Goal: Task Accomplishment & Management: Manage account settings

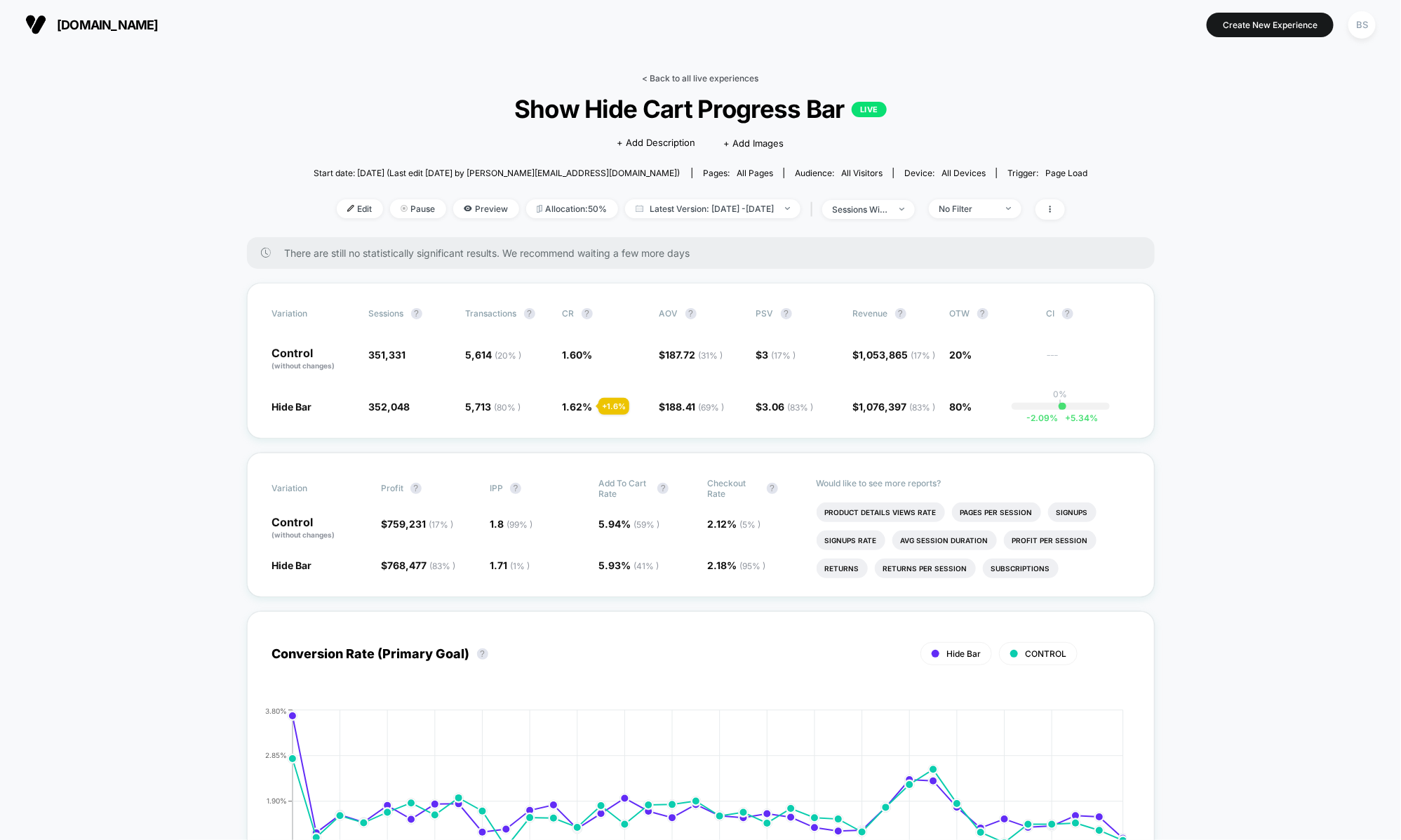
click at [670, 76] on link "< Back to all live experiences" at bounding box center [700, 77] width 117 height 11
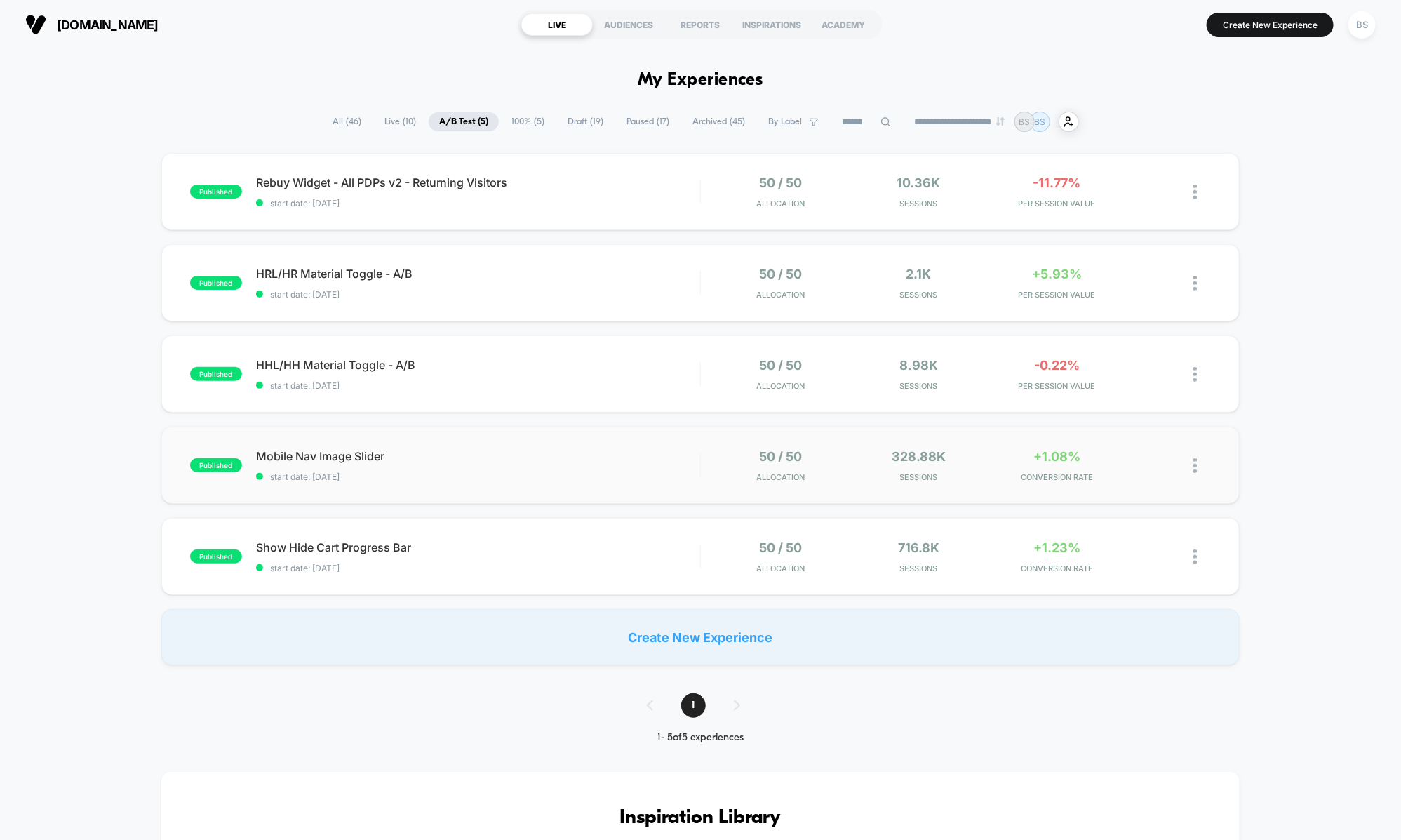
click at [670, 446] on div "published Mobile Nav Image Slider start date: 9/5/2025 50 / 50 Allocation 328.8…" at bounding box center [700, 465] width 1079 height 77
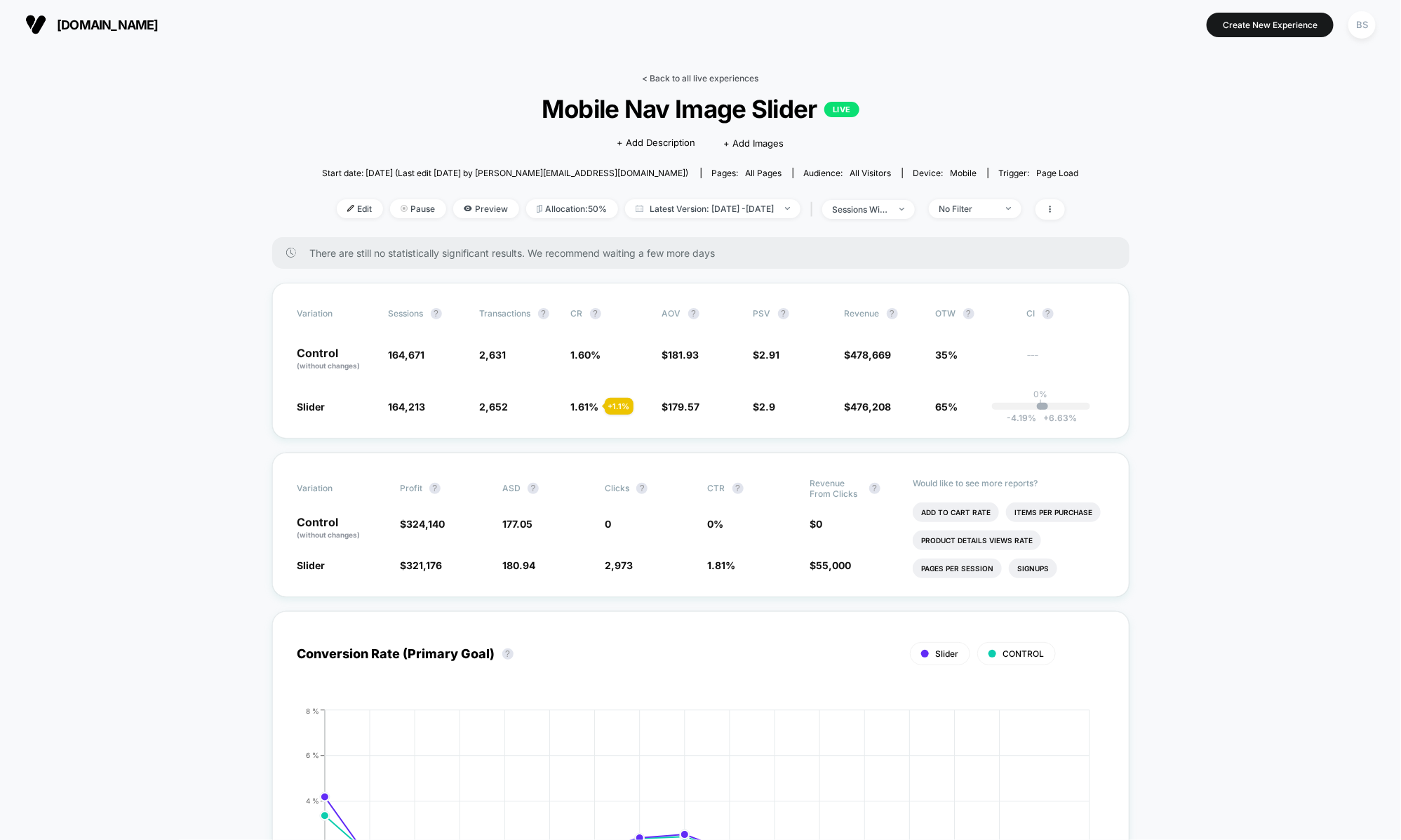
click at [658, 76] on link "< Back to all live experiences" at bounding box center [700, 77] width 117 height 11
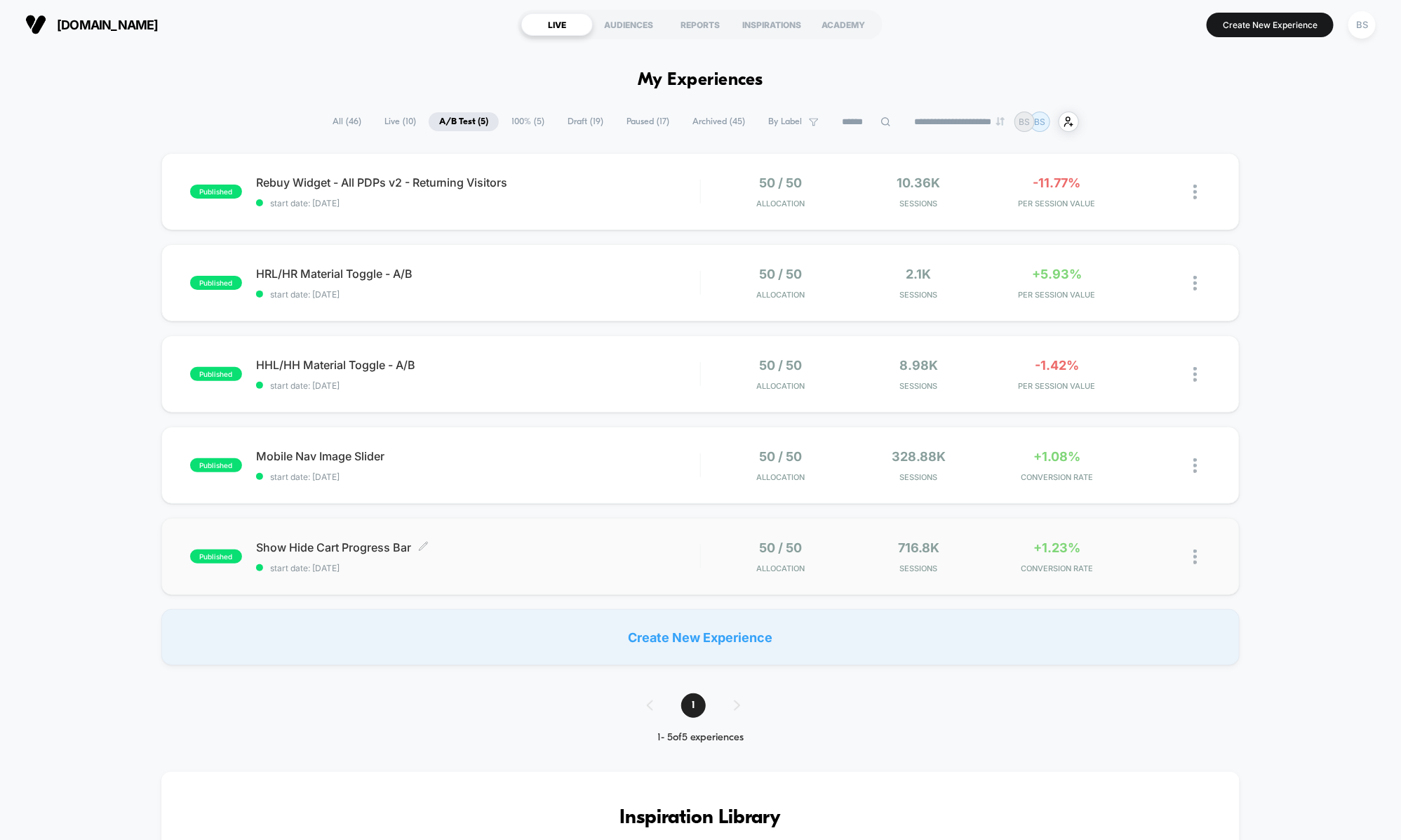
click at [623, 567] on span "start date: [DATE]" at bounding box center [478, 568] width 444 height 11
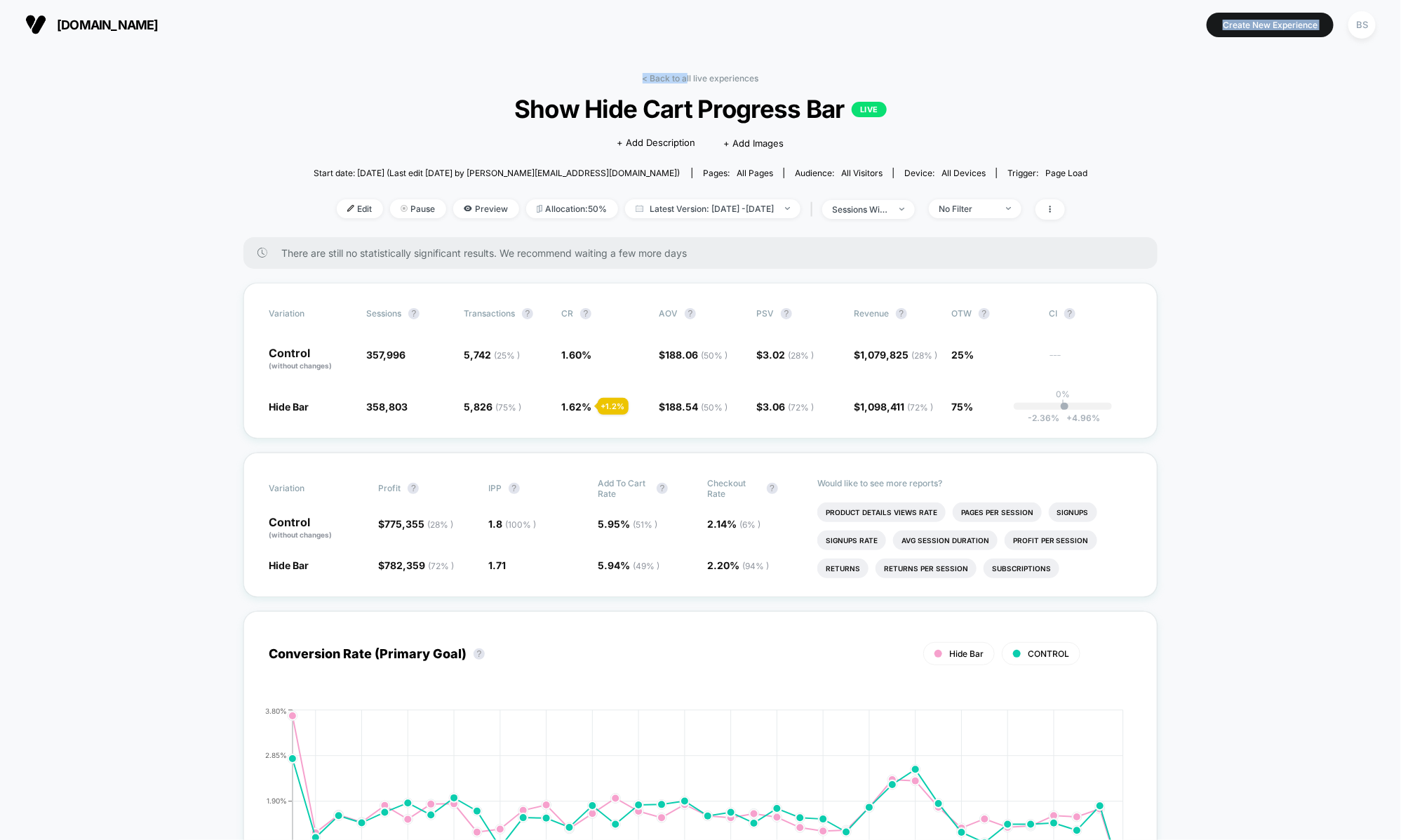
drag, startPoint x: 687, startPoint y: 77, endPoint x: 690, endPoint y: 10, distance: 67.1
click at [690, 10] on div "[DOMAIN_NAME] Create New Experience BS [DOMAIN_NAME] < Back to all live experie…" at bounding box center [700, 420] width 1401 height 840
click at [882, 206] on div "sessions with impression" at bounding box center [860, 209] width 56 height 11
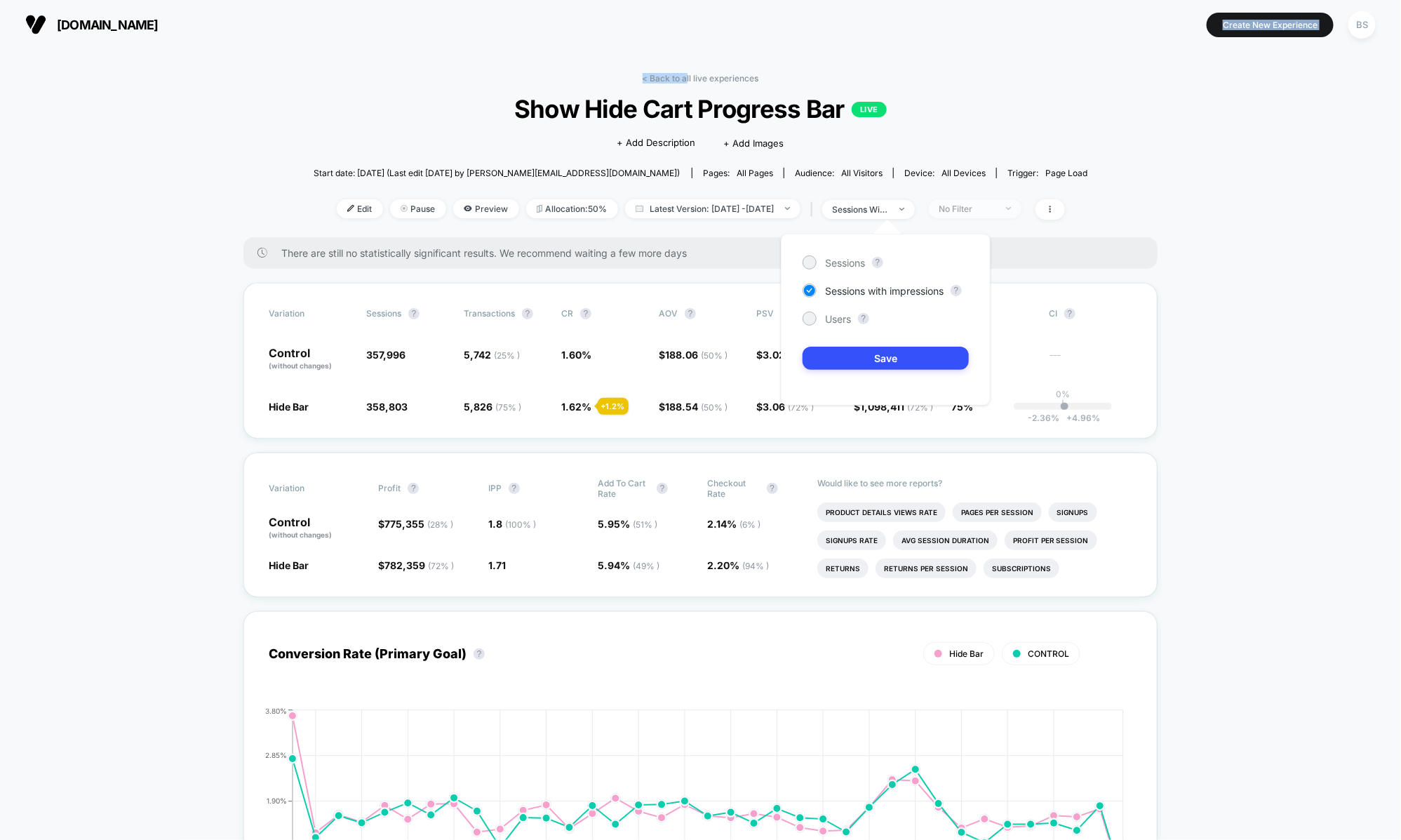
click at [996, 207] on div "No Filter" at bounding box center [967, 209] width 56 height 11
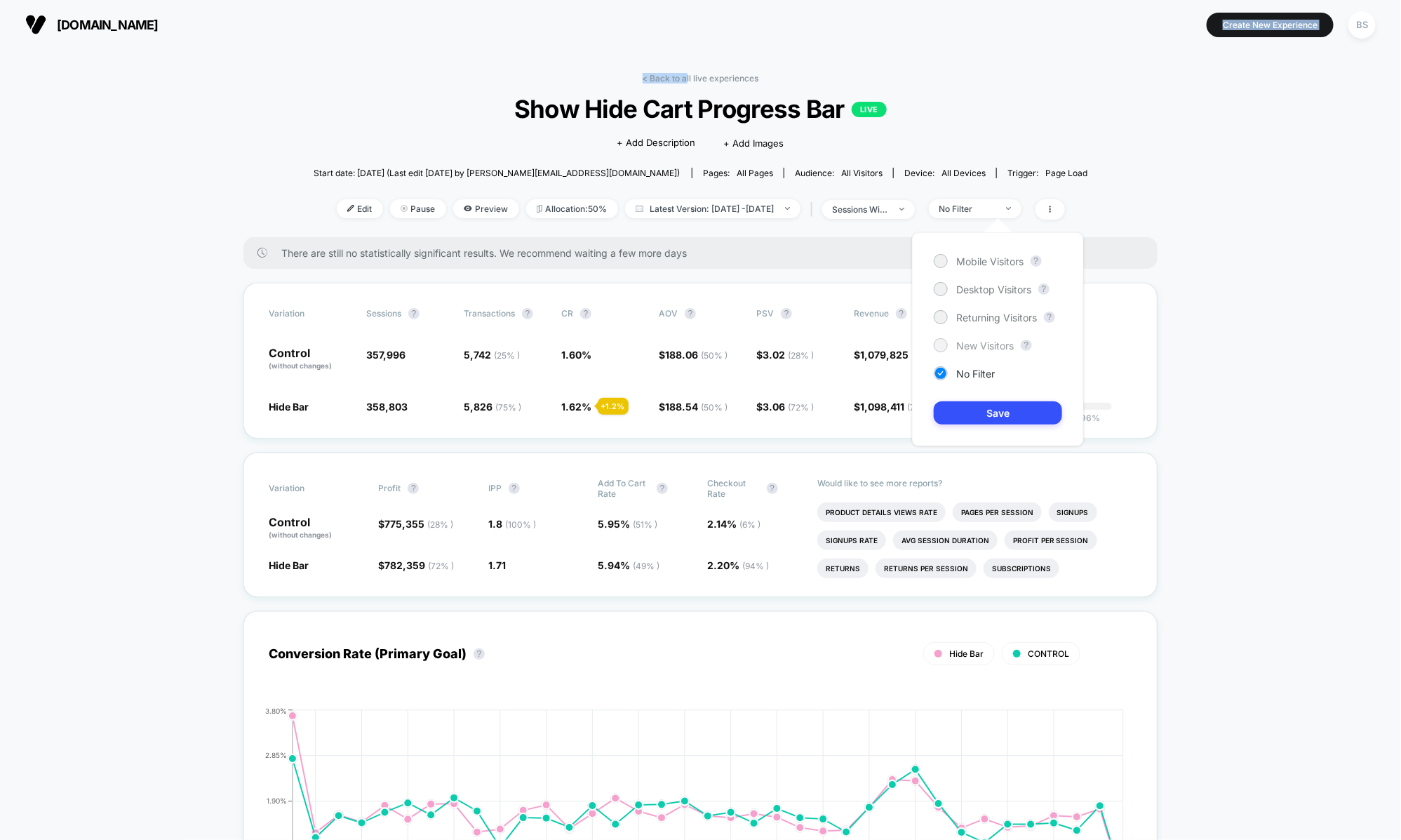
click at [965, 347] on span "New Visitors" at bounding box center [985, 345] width 58 height 12
click at [966, 413] on button "Save" at bounding box center [997, 413] width 128 height 23
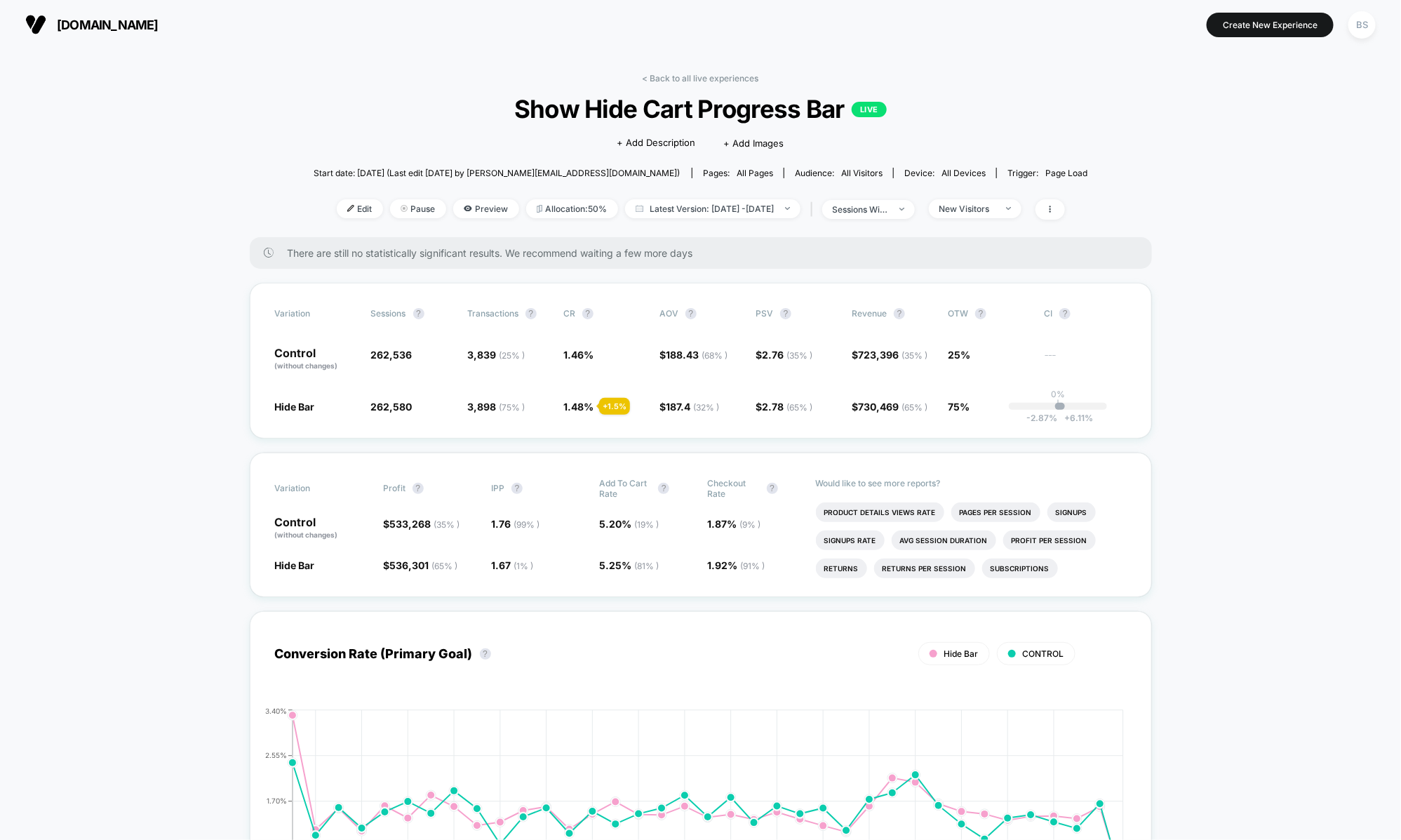
click at [1019, 182] on div "Start date: [DATE] (Last edit [DATE] by [PERSON_NAME][EMAIL_ADDRESS][DOMAIN_NAM…" at bounding box center [701, 173] width 775 height 24
click at [1019, 198] on div "< Back to all live experiences Show Hide Cart Progress Bar LIVE Click to edit e…" at bounding box center [701, 154] width 775 height 164
click at [996, 210] on div "New Visitors" at bounding box center [967, 209] width 56 height 11
click at [975, 319] on span "Returning Visitors" at bounding box center [997, 317] width 81 height 12
click at [979, 411] on button "Save" at bounding box center [997, 413] width 128 height 23
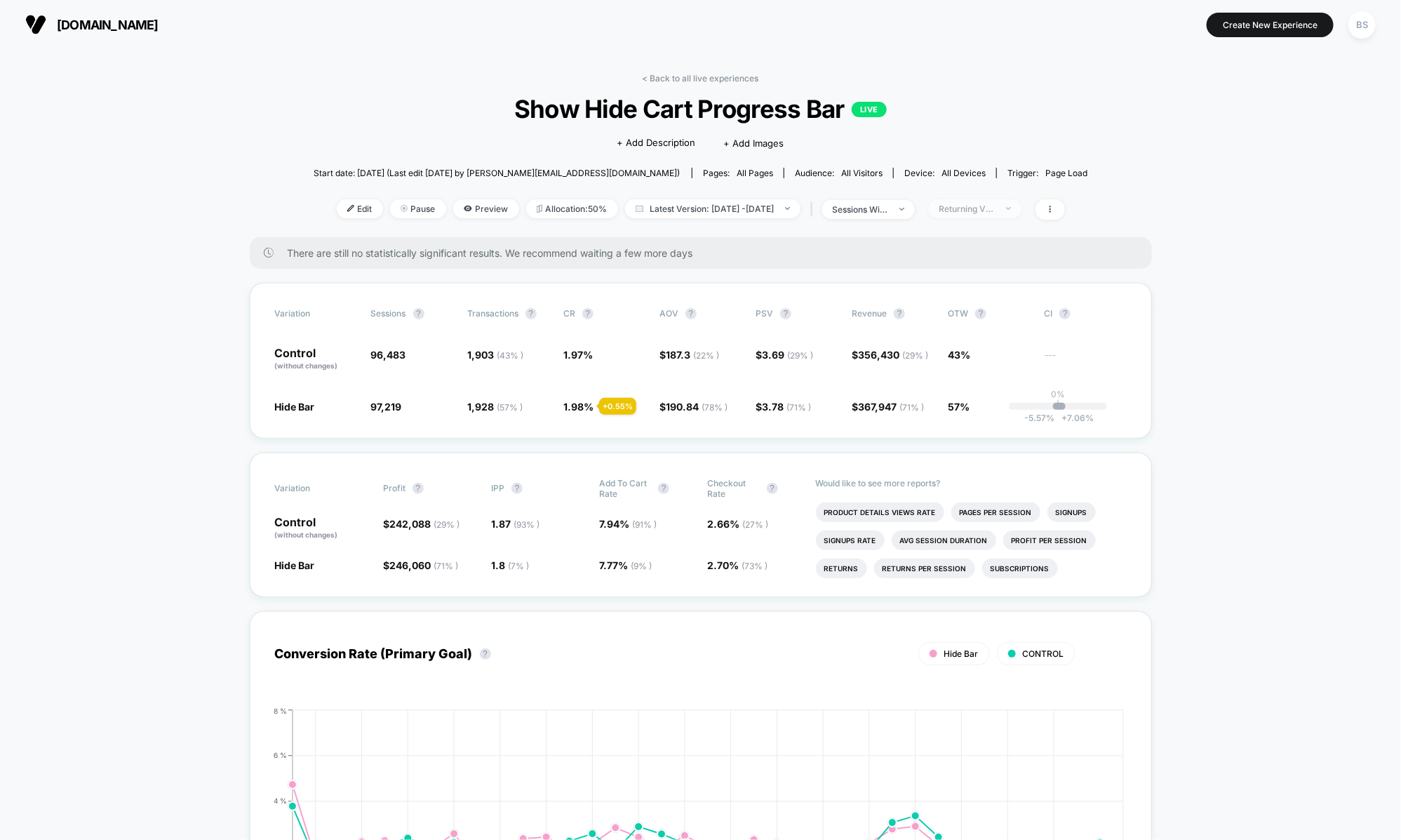
click at [996, 209] on div "Returning Visitors" at bounding box center [967, 209] width 56 height 11
click at [975, 315] on span "Returning Visitors" at bounding box center [997, 317] width 81 height 12
click at [982, 289] on span "Desktop Visitors" at bounding box center [994, 290] width 75 height 12
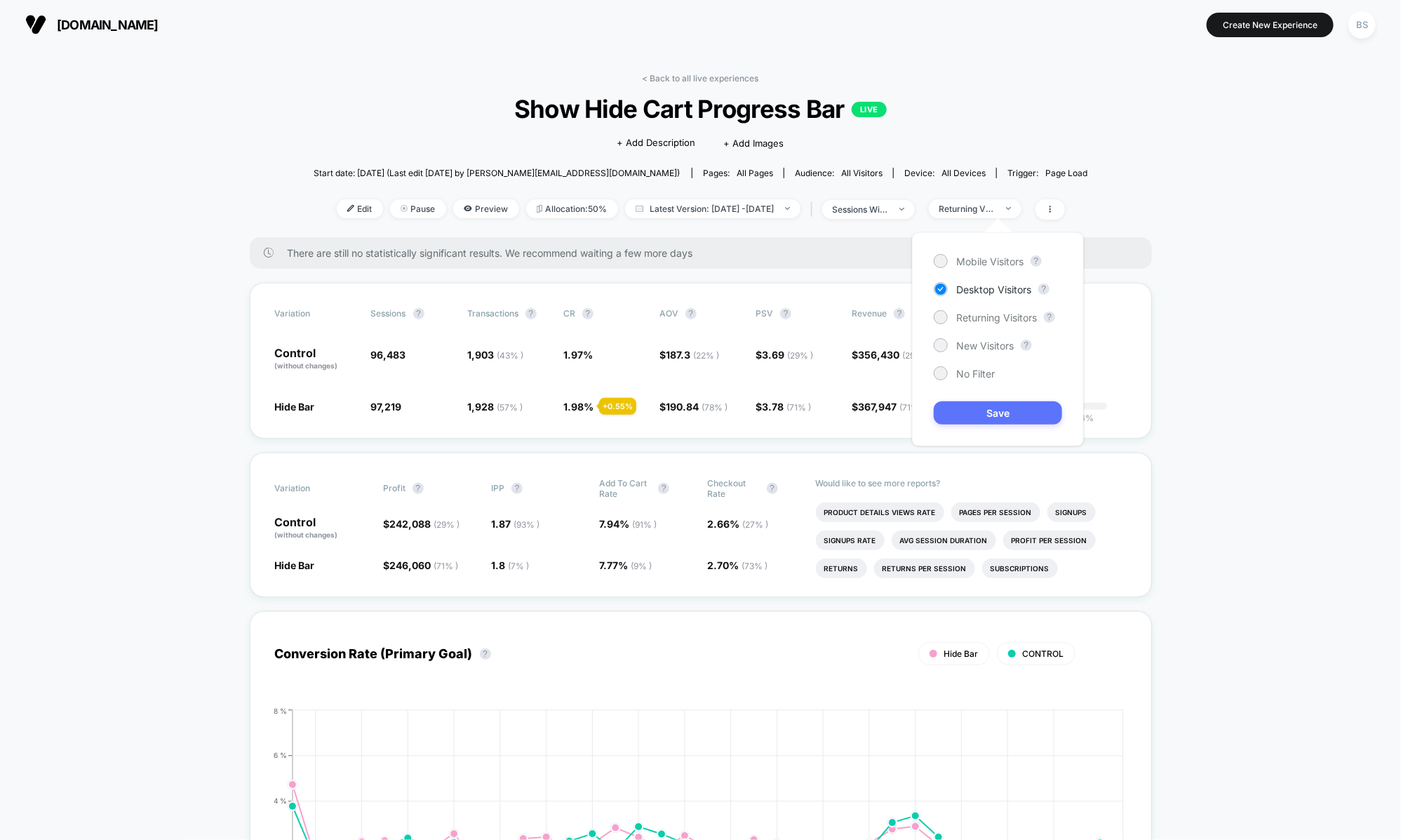
click at [992, 401] on button "Save" at bounding box center [997, 413] width 128 height 23
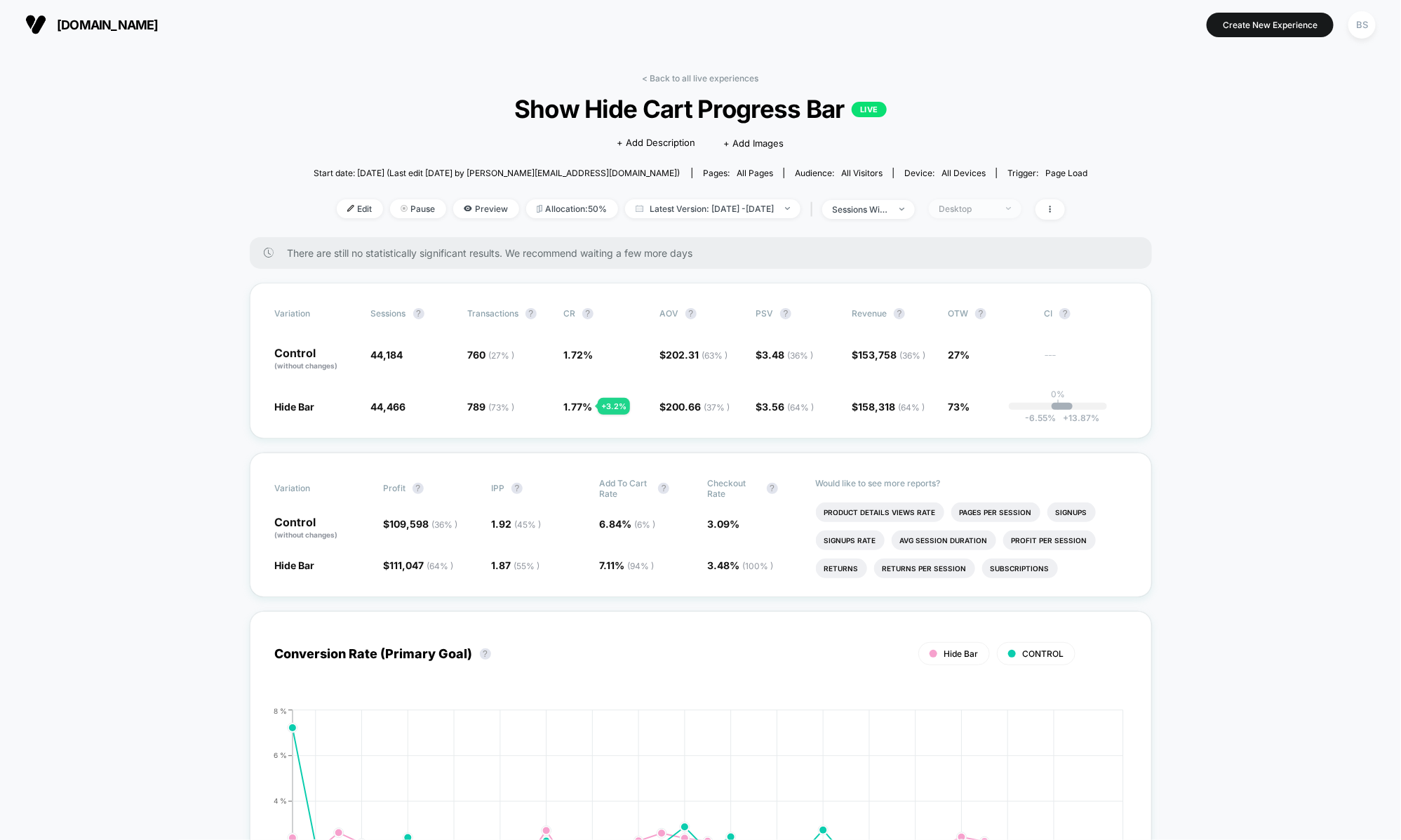
click at [988, 215] on span "Desktop" at bounding box center [975, 208] width 93 height 19
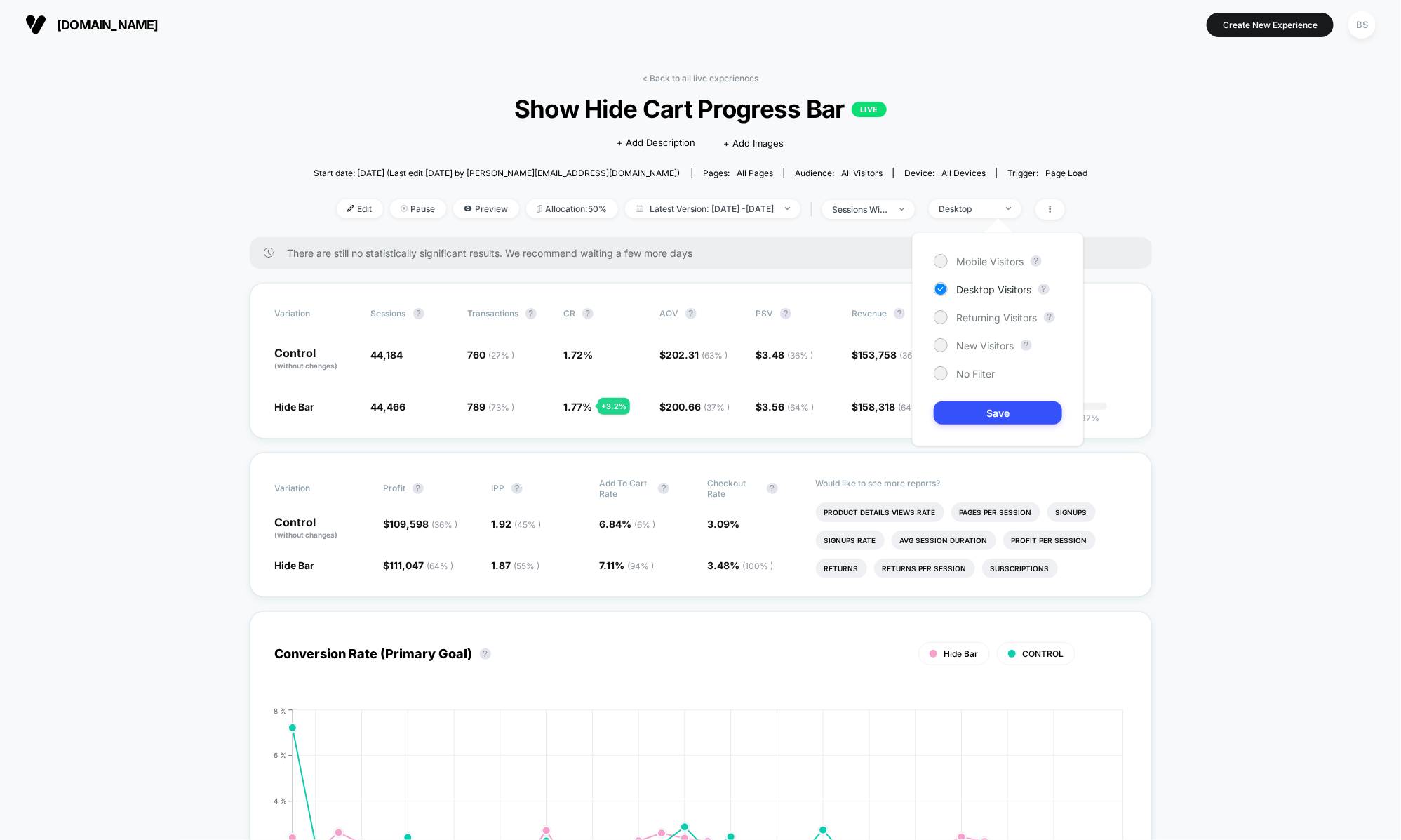
click at [970, 268] on div "Mobile Visitors ? Desktop Visitors ? Returning Visitors ? New Visitors ? No Fil…" at bounding box center [997, 339] width 172 height 214
click at [974, 263] on span "Mobile Visitors" at bounding box center [990, 261] width 68 height 12
click at [964, 425] on div "Mobile Visitors ? Desktop Visitors ? Returning Visitors ? New Visitors ? No Fil…" at bounding box center [997, 339] width 172 height 214
click at [964, 405] on button "Save" at bounding box center [997, 413] width 128 height 23
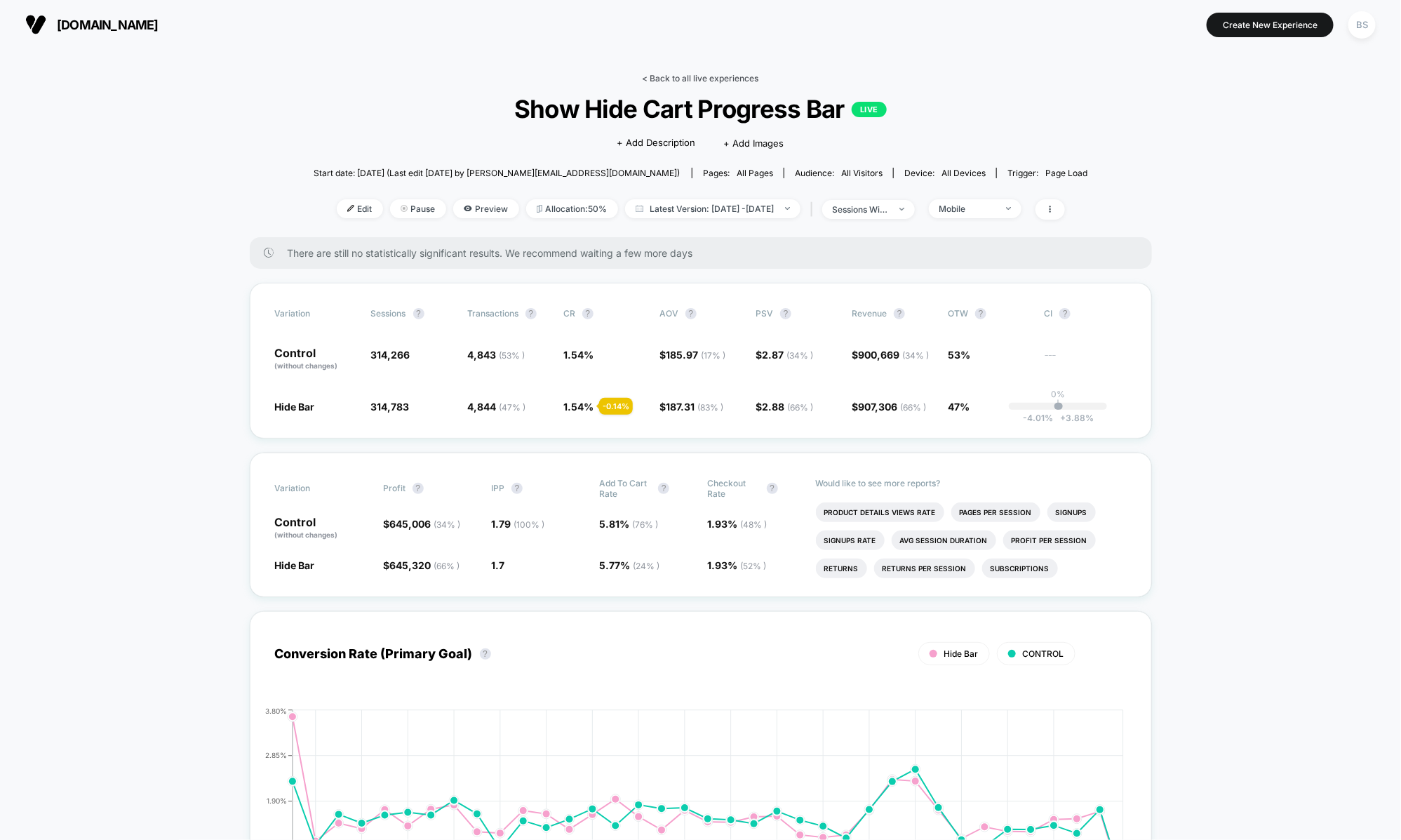
click at [656, 73] on link "< Back to all live experiences" at bounding box center [700, 77] width 117 height 11
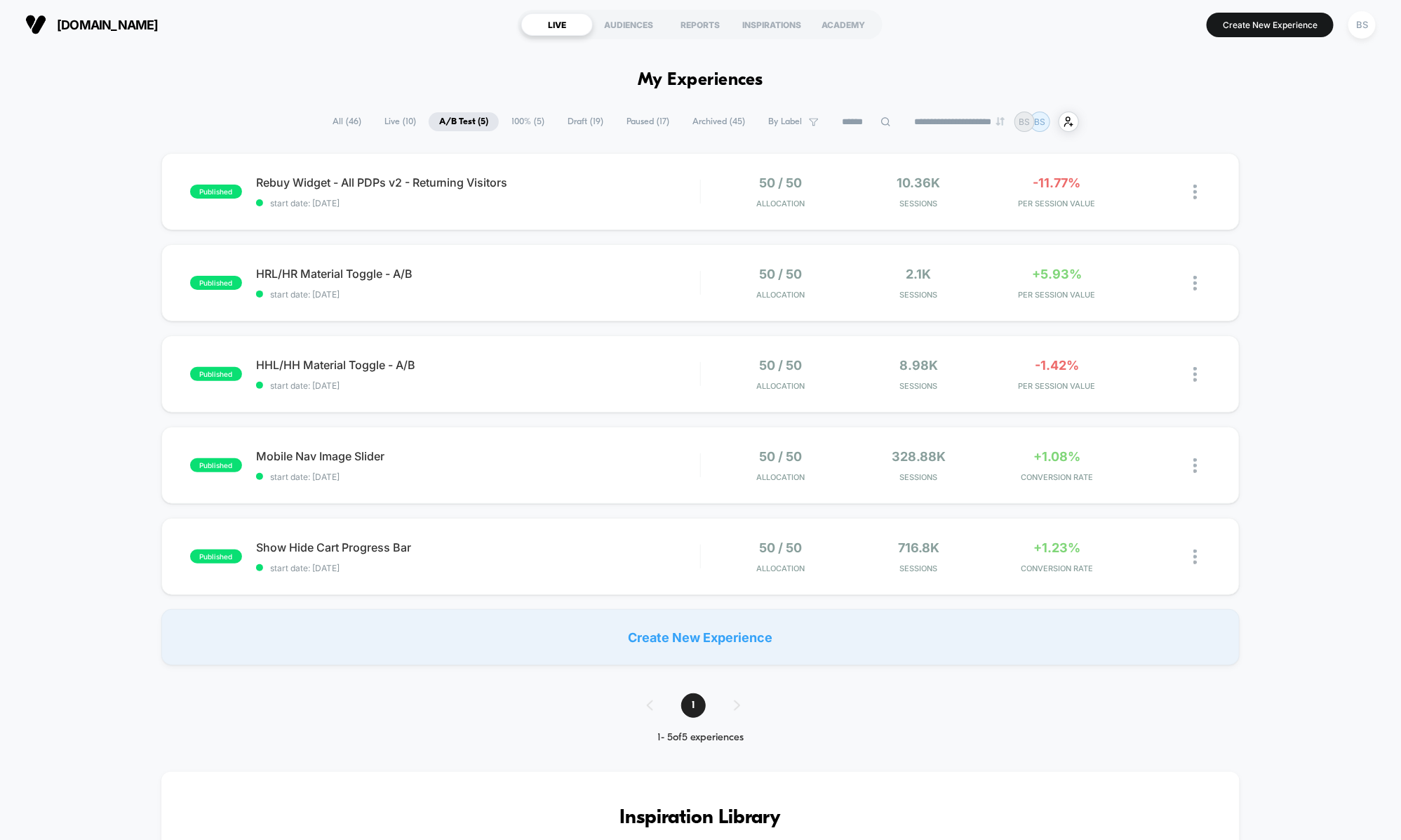
click at [346, 127] on span "All ( 46 )" at bounding box center [347, 122] width 50 height 19
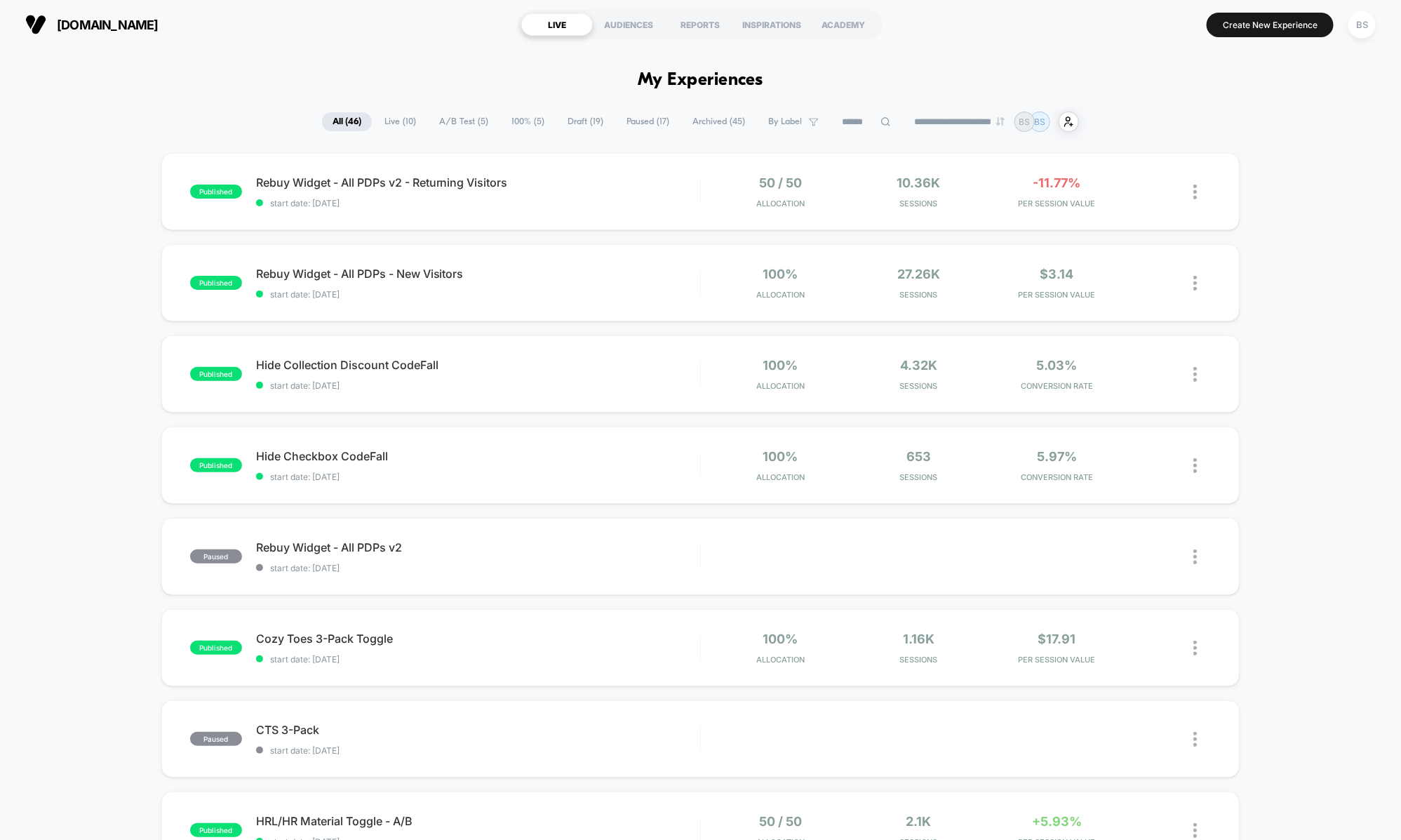
click at [398, 123] on span "Live ( 10 )" at bounding box center [400, 122] width 53 height 19
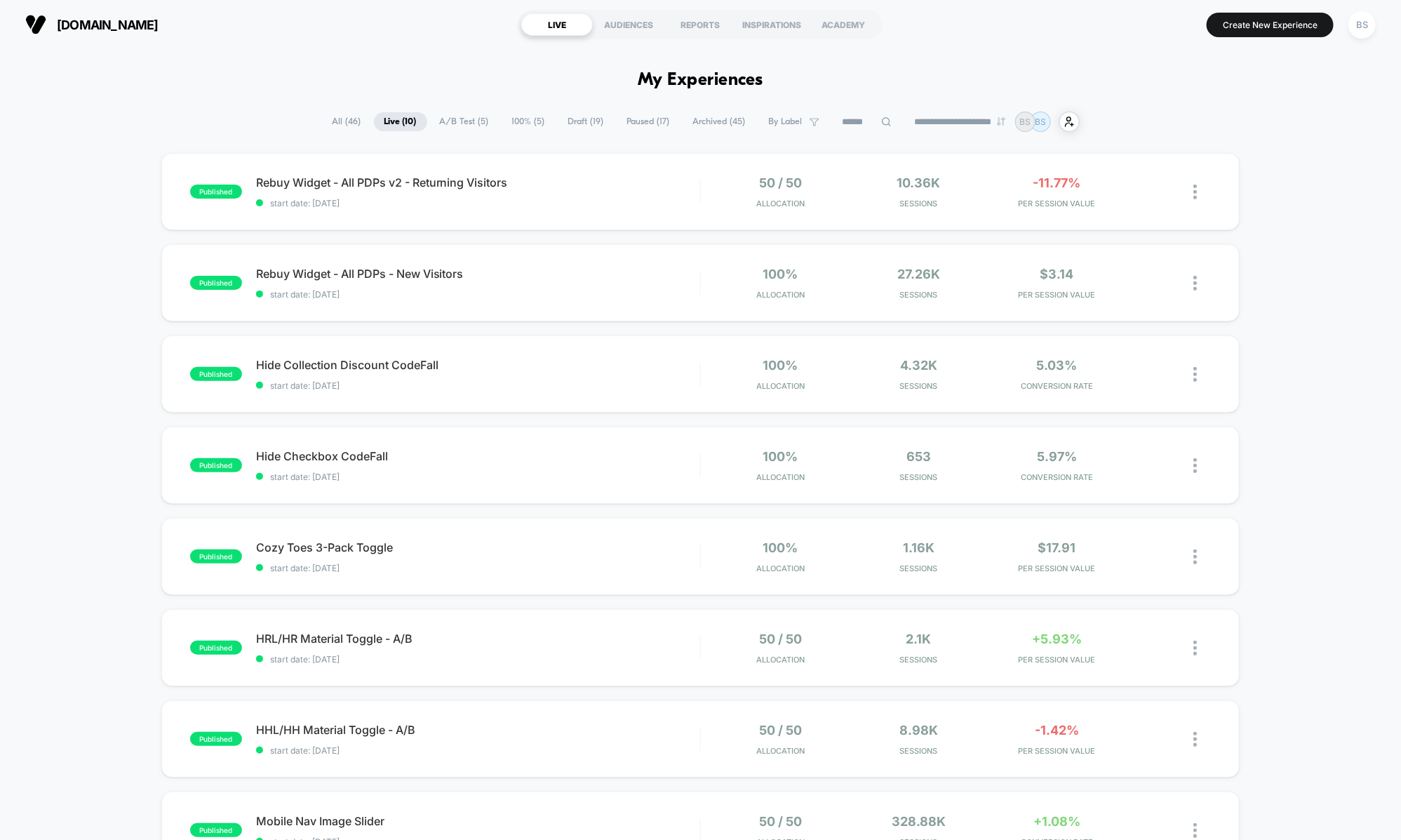
click at [510, 120] on span "100% ( 5 )" at bounding box center [528, 122] width 54 height 19
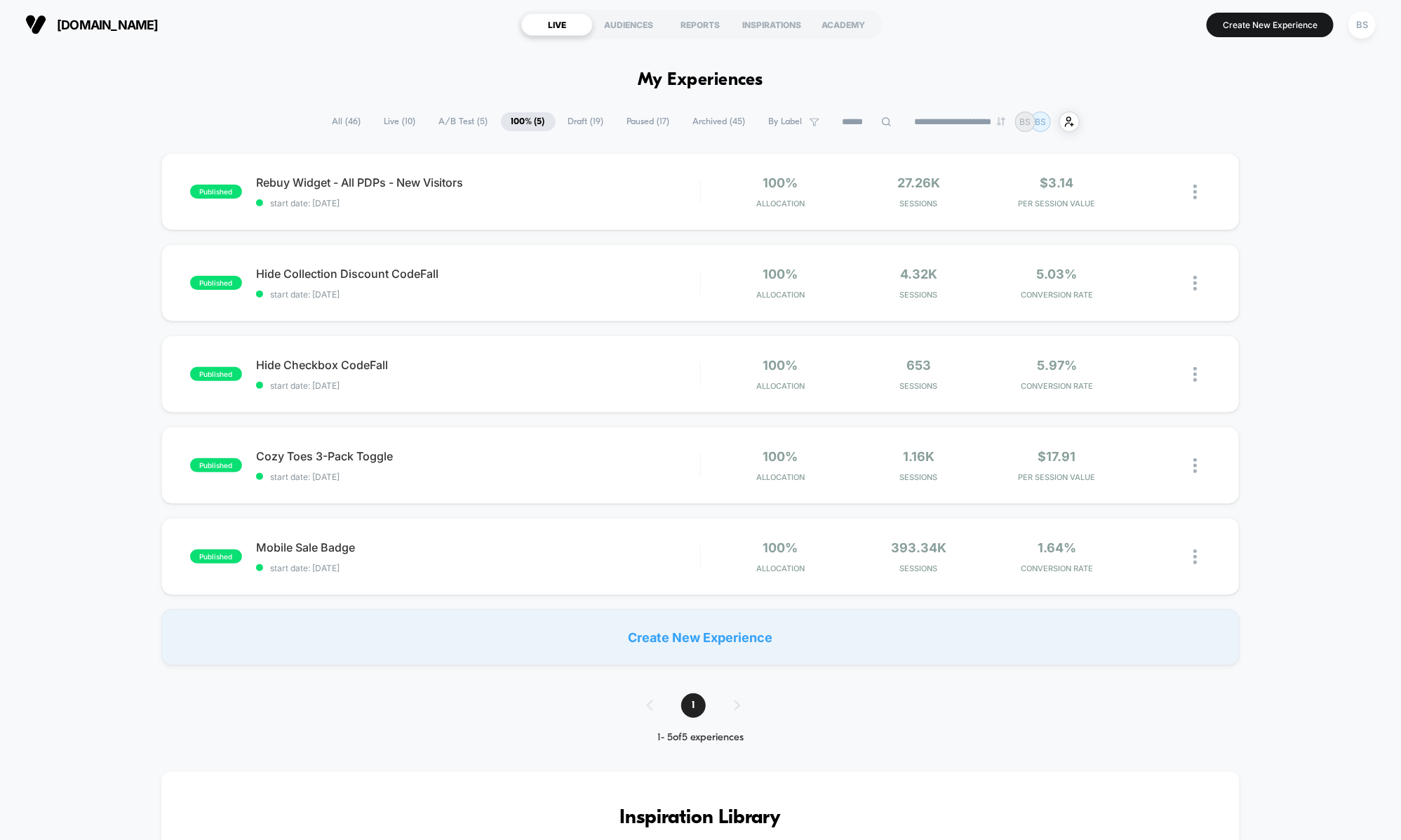
click at [466, 123] on span "A/B Test ( 5 )" at bounding box center [464, 122] width 70 height 19
click at [614, 264] on div "published HRL/HR Material Toggle - A/B start date: [DATE] 50 / 50 Allocation 2.…" at bounding box center [700, 282] width 1079 height 77
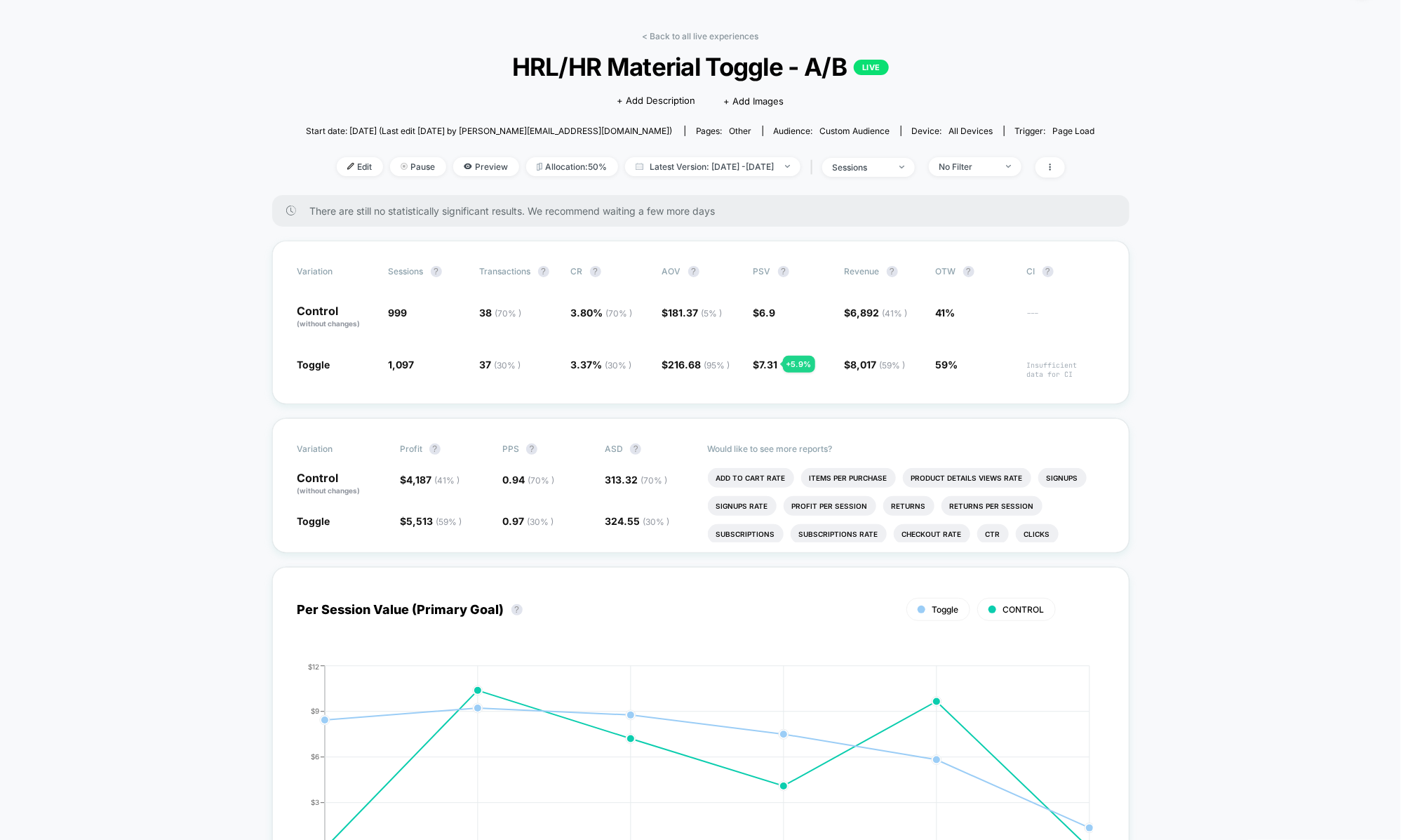
scroll to position [49, 0]
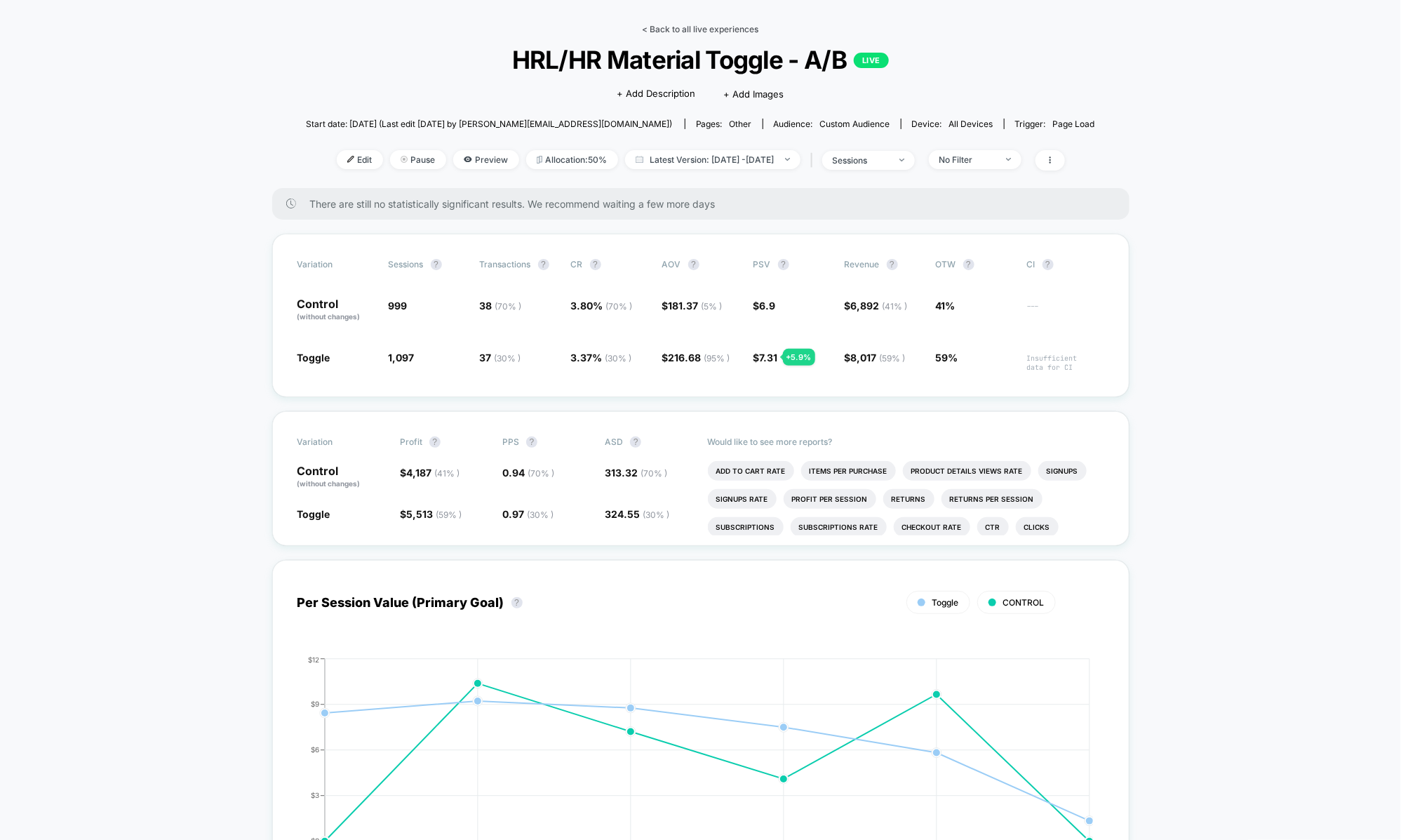
click at [666, 28] on link "< Back to all live experiences" at bounding box center [700, 29] width 117 height 11
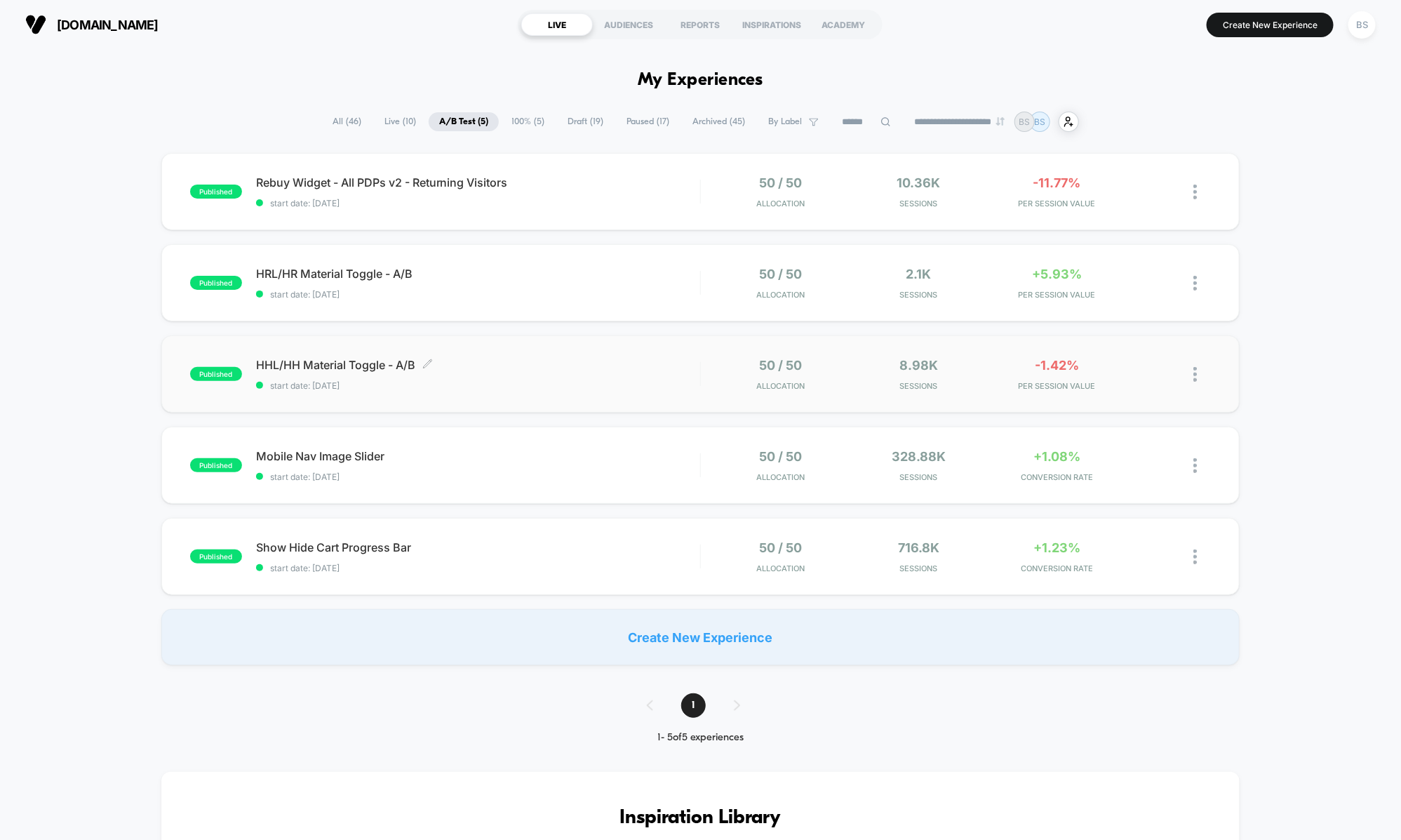
click at [489, 371] on div "HHL/HH Material Toggle - A/B Click to edit experience details Click to edit exp…" at bounding box center [478, 374] width 444 height 33
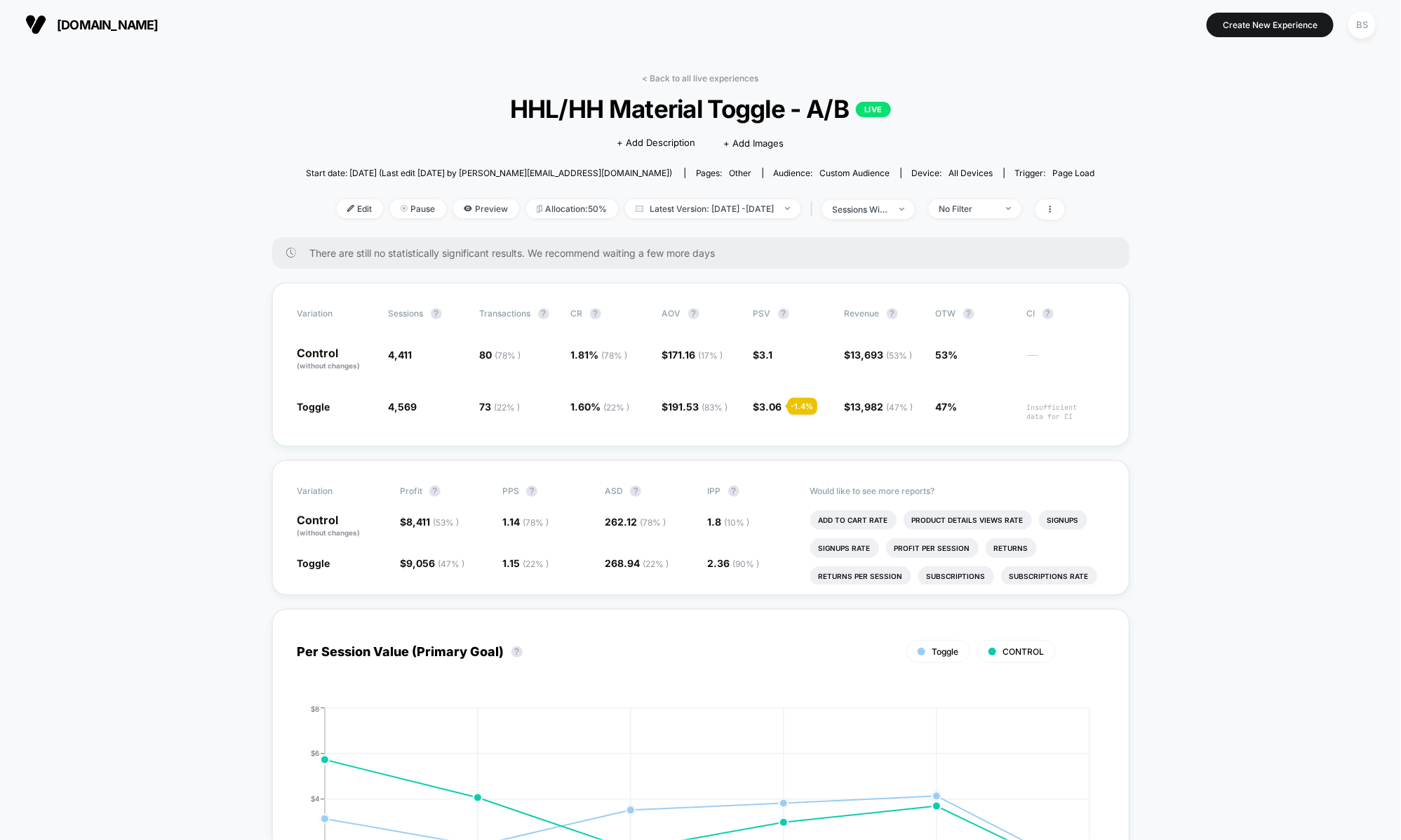
click at [675, 86] on div "< Back to all live experiences HHL/HH Material Toggle - A/B LIVE Click to edit …" at bounding box center [700, 154] width 789 height 164
click at [674, 80] on link "< Back to all live experiences" at bounding box center [700, 77] width 117 height 11
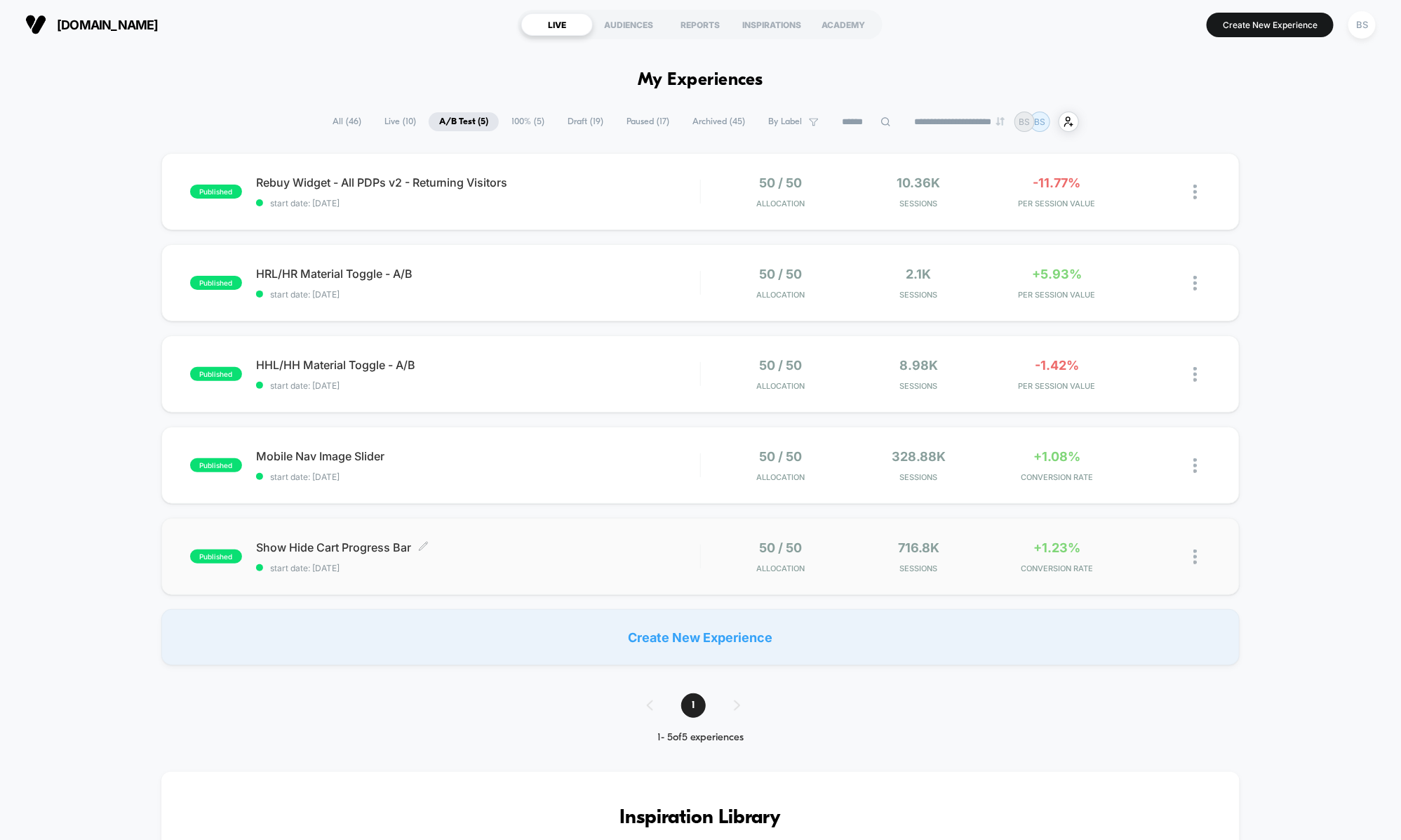
scroll to position [27, 0]
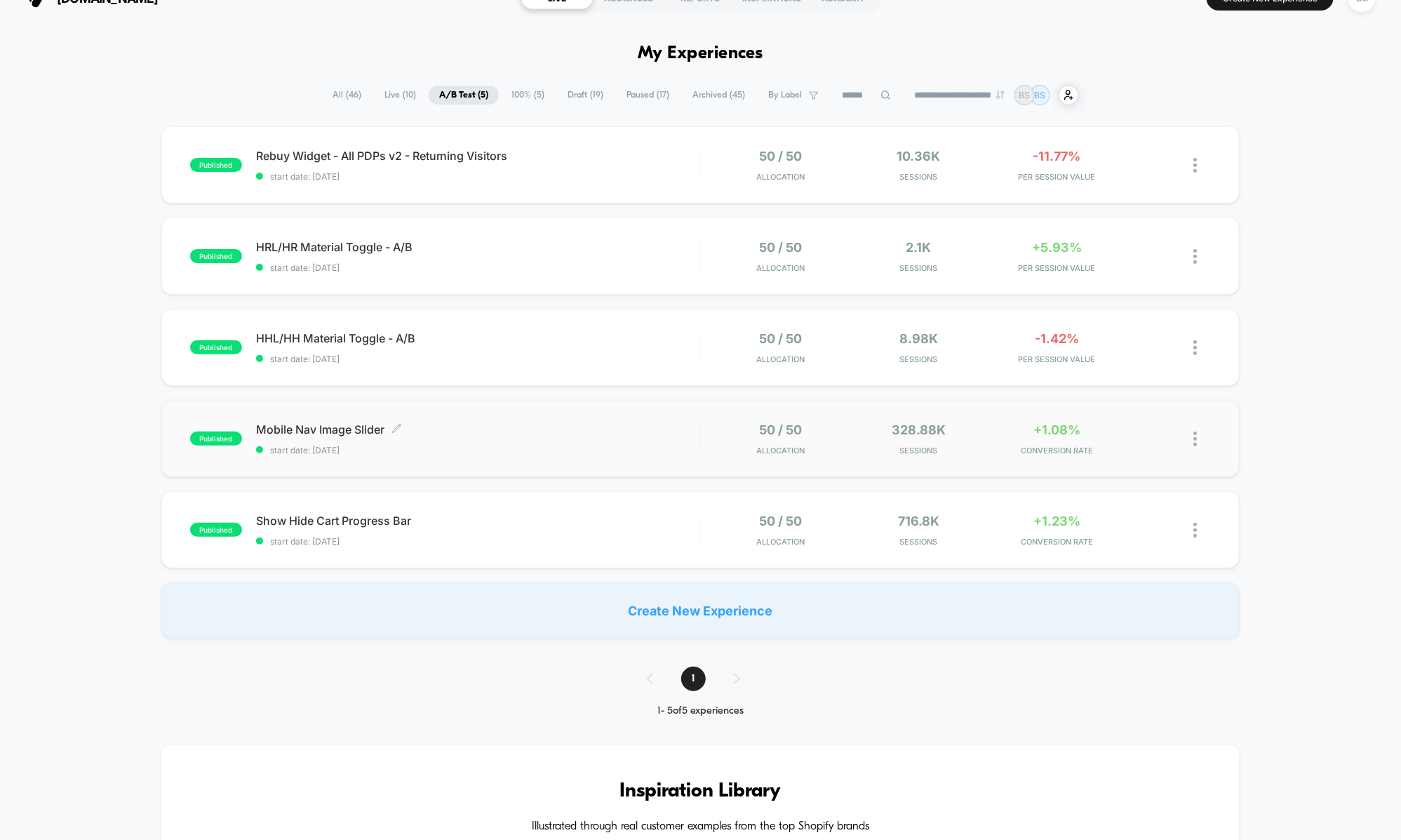
click at [628, 439] on div "Mobile Nav Image Slider Click to edit experience details Click to edit experien…" at bounding box center [478, 439] width 444 height 33
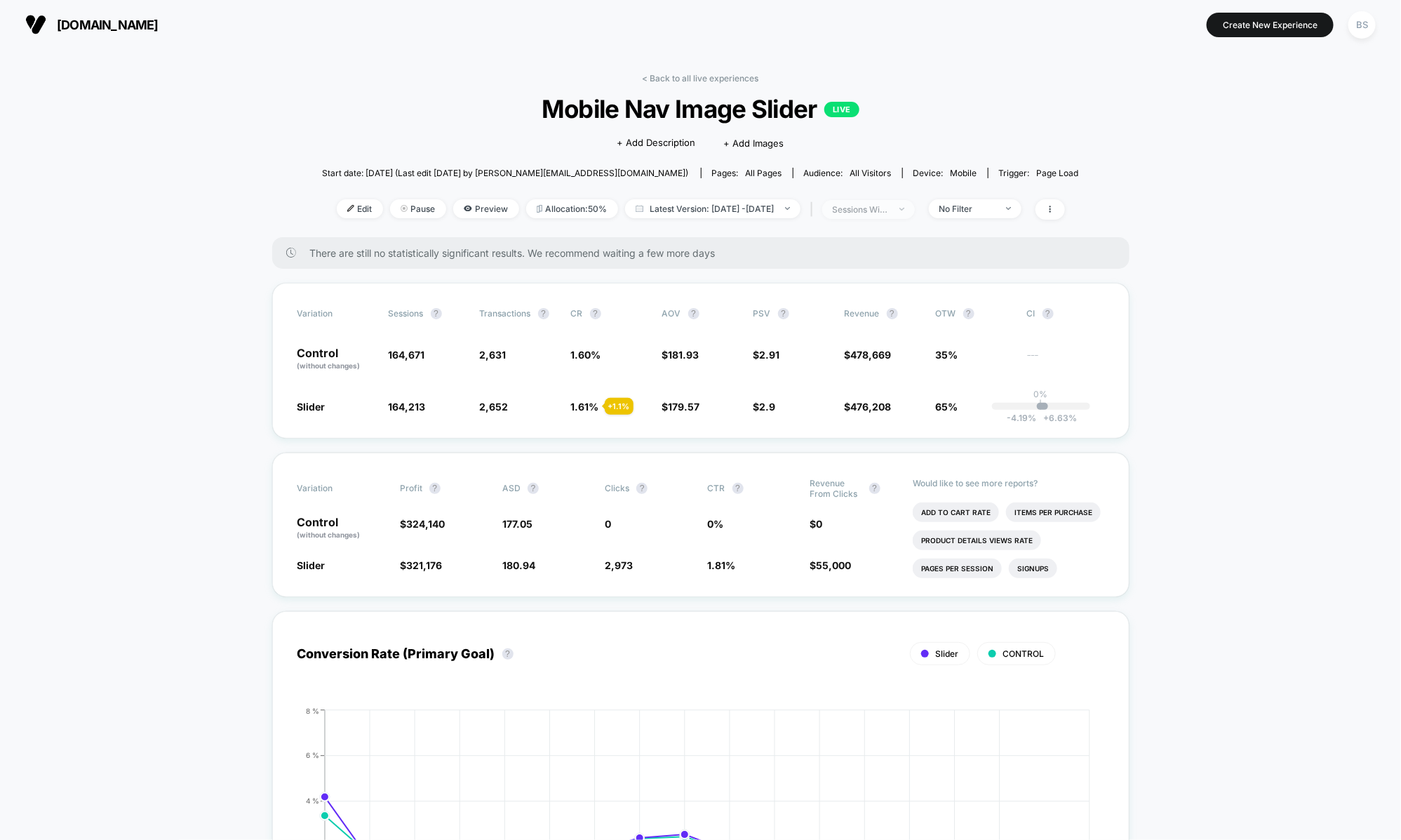
click at [889, 206] on div "sessions with impression" at bounding box center [860, 209] width 56 height 11
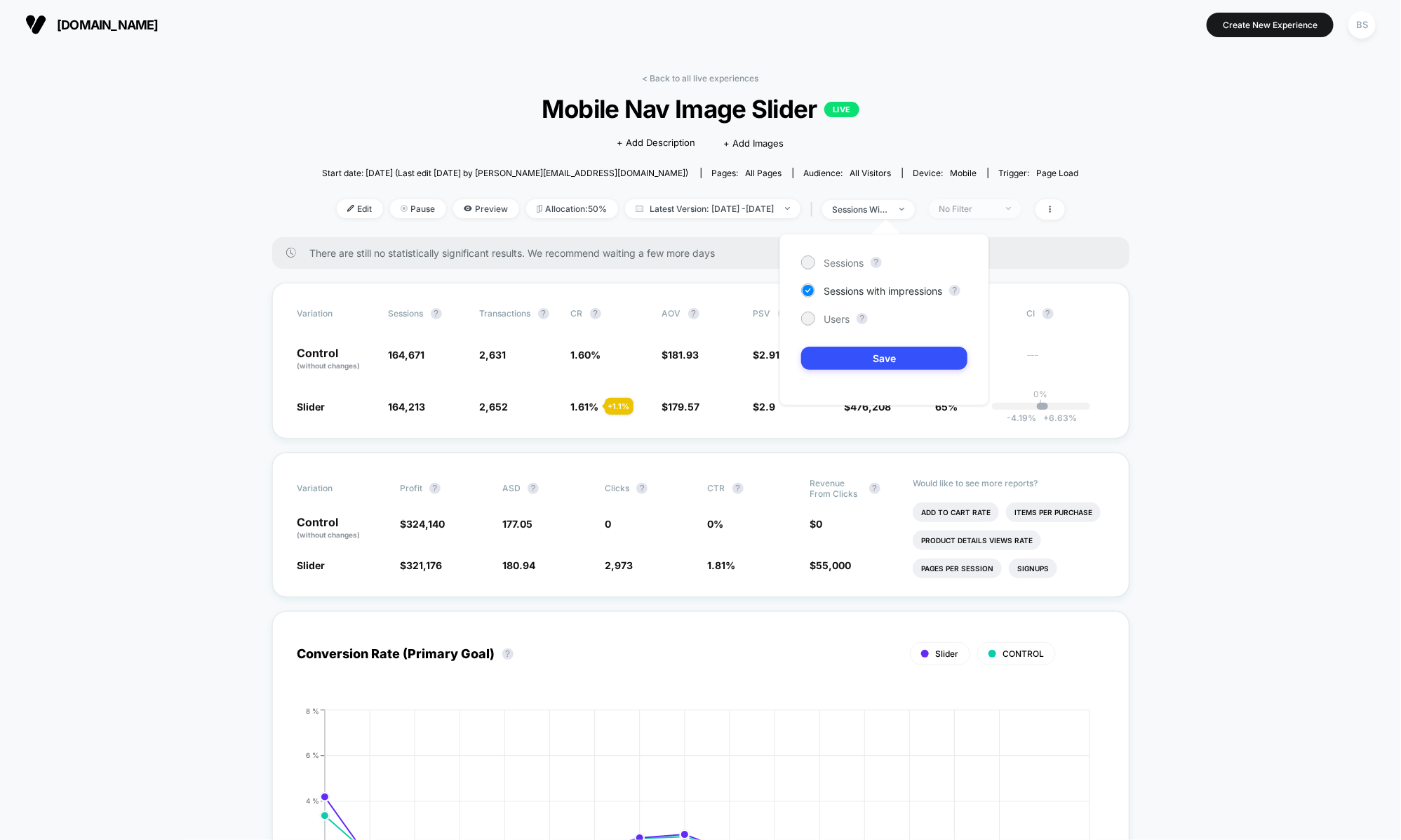
click at [988, 201] on span "No Filter" at bounding box center [975, 208] width 93 height 19
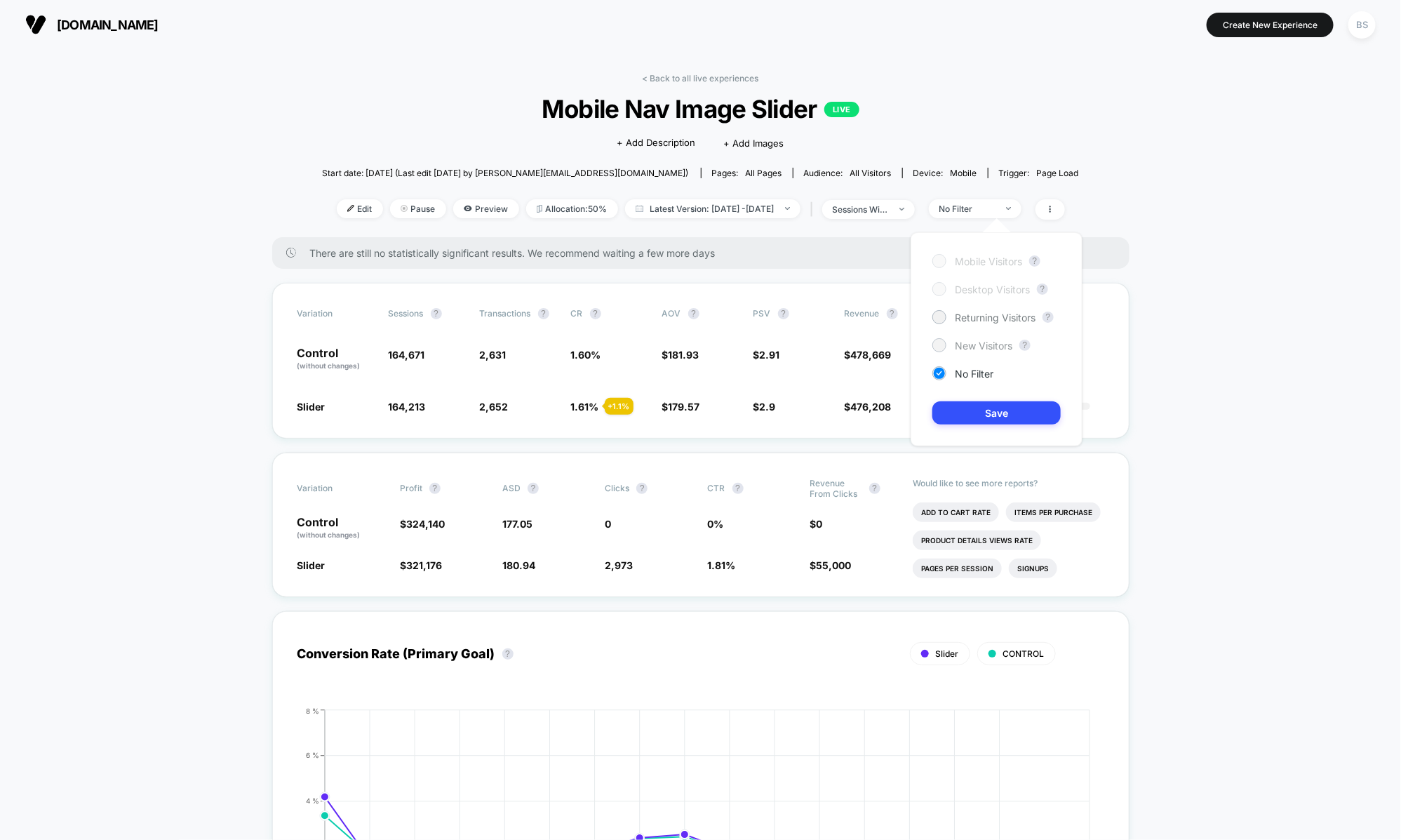
click at [952, 343] on div "New Visitors" at bounding box center [972, 345] width 80 height 14
click at [977, 396] on div "Mobile Visitors ? Desktop Visitors ? Returning Visitors ? New Visitors ? No Fil…" at bounding box center [997, 339] width 172 height 214
click at [977, 407] on button "Save" at bounding box center [996, 413] width 128 height 23
